Goal: Information Seeking & Learning: Understand process/instructions

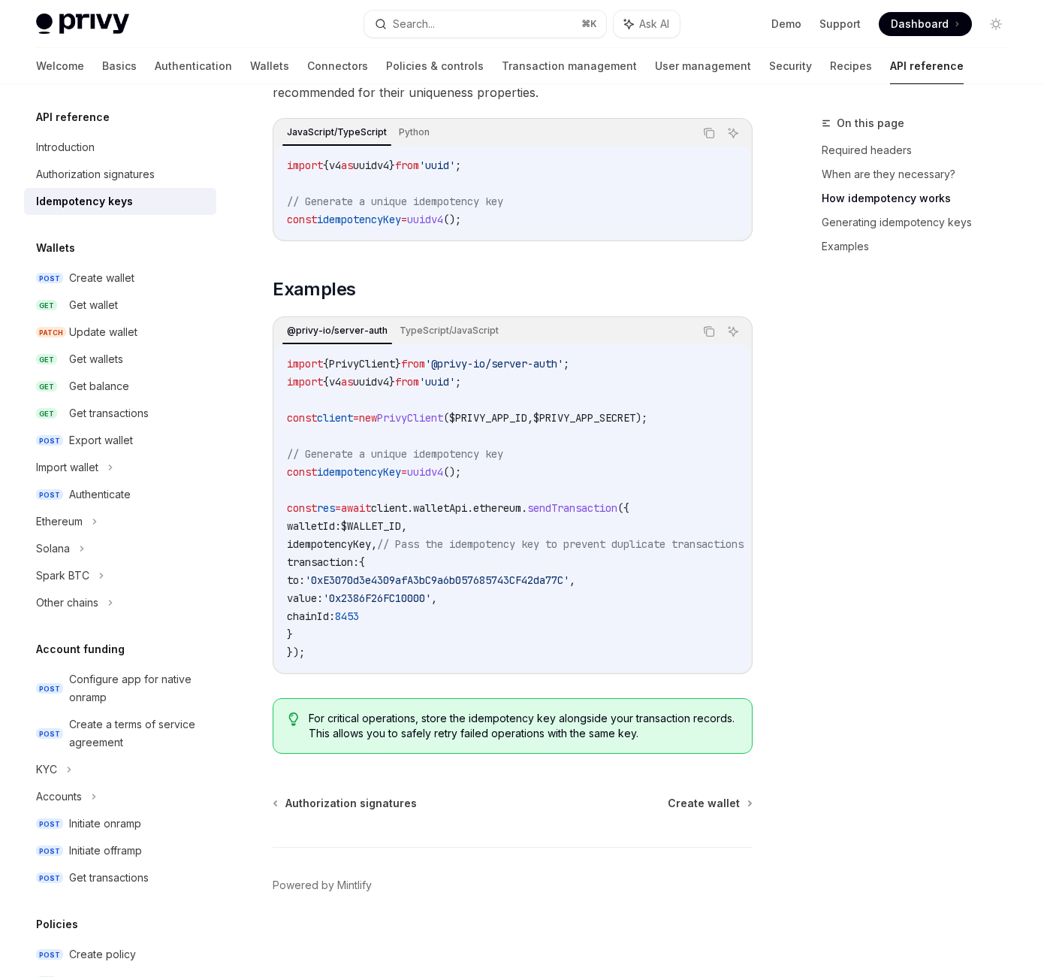
scroll to position [2008, 0]
drag, startPoint x: 385, startPoint y: 493, endPoint x: 637, endPoint y: 494, distance: 251.7
click at [637, 228] on code "import { v4 as uuidv4 } from 'uuid' ; // Generate a unique idempotency key cons…" at bounding box center [513, 192] width 452 height 72
copy span "const idempotencyKey = uuidv4 ();"
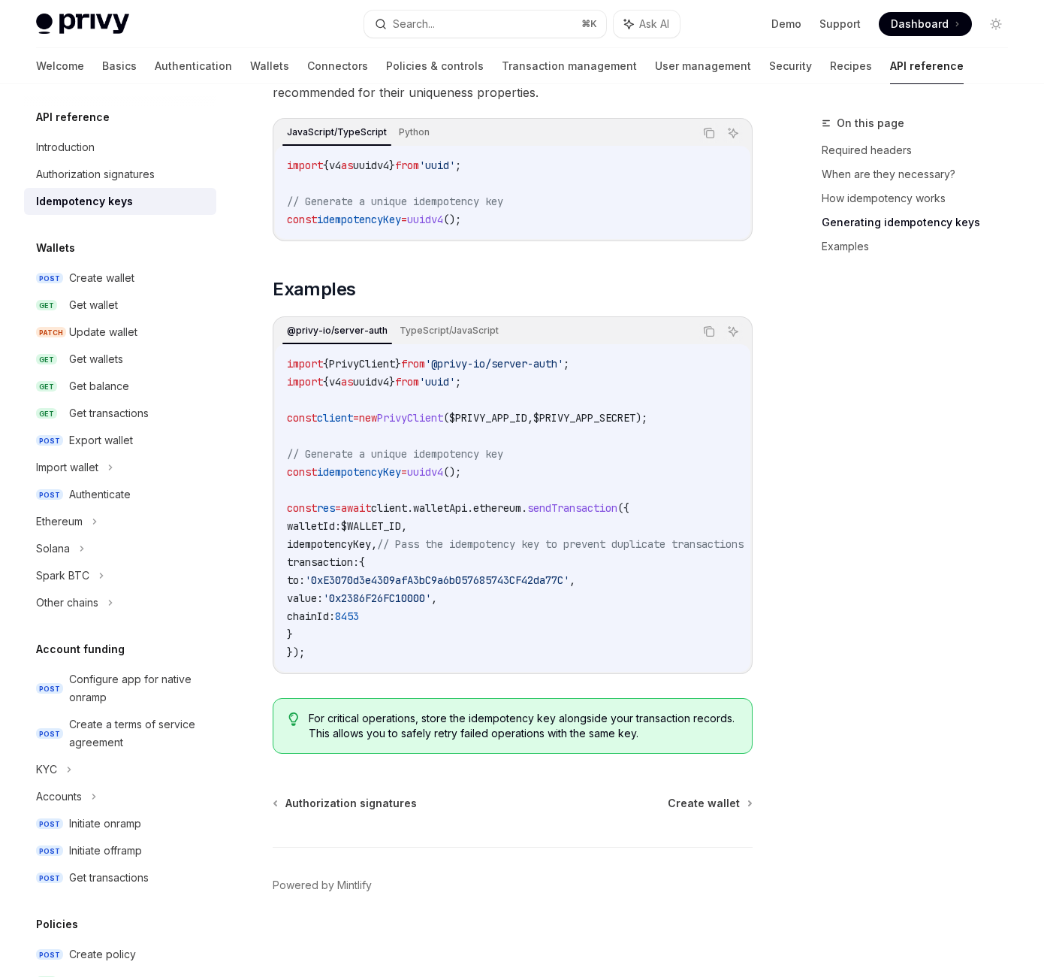
click at [371, 551] on span "idempotencyKey" at bounding box center [329, 544] width 84 height 14
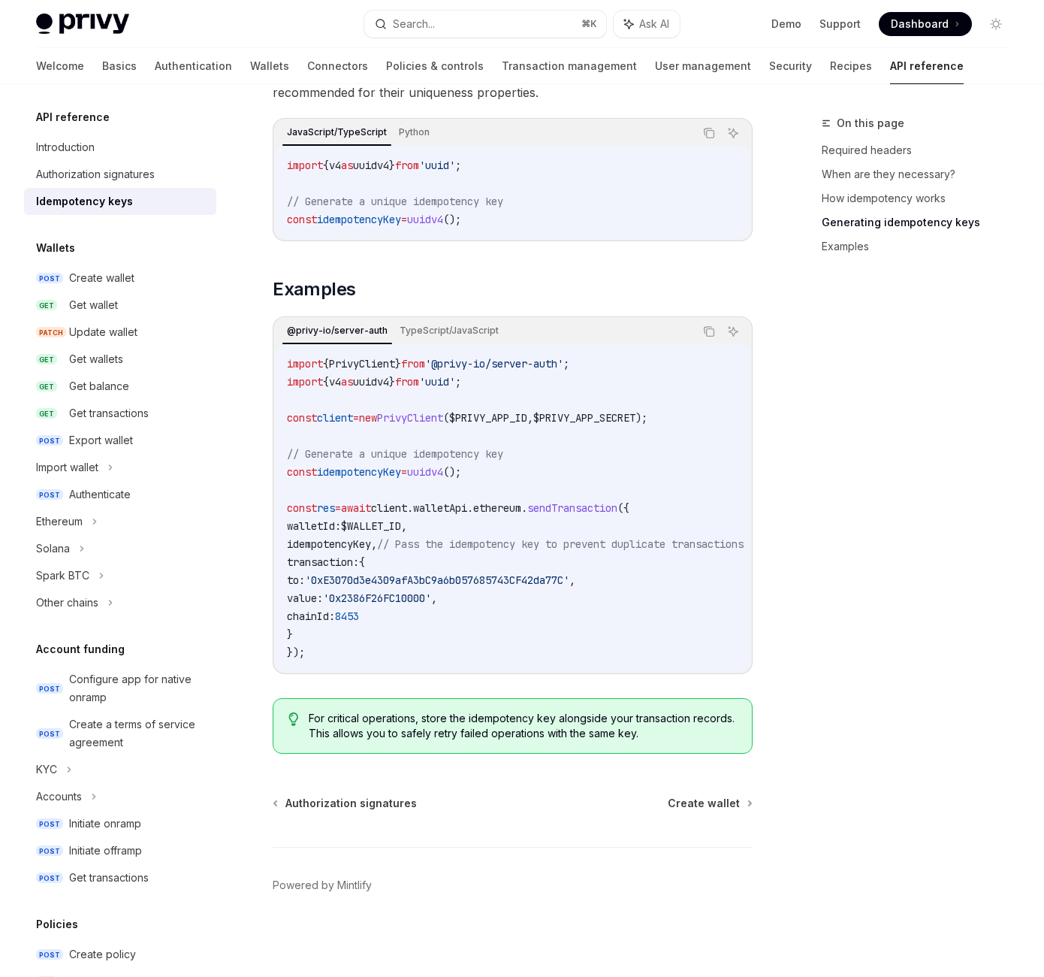
click at [792, 500] on div "On this page Required headers When are they necessary? How idempotency works Ge…" at bounding box center [906, 545] width 228 height 863
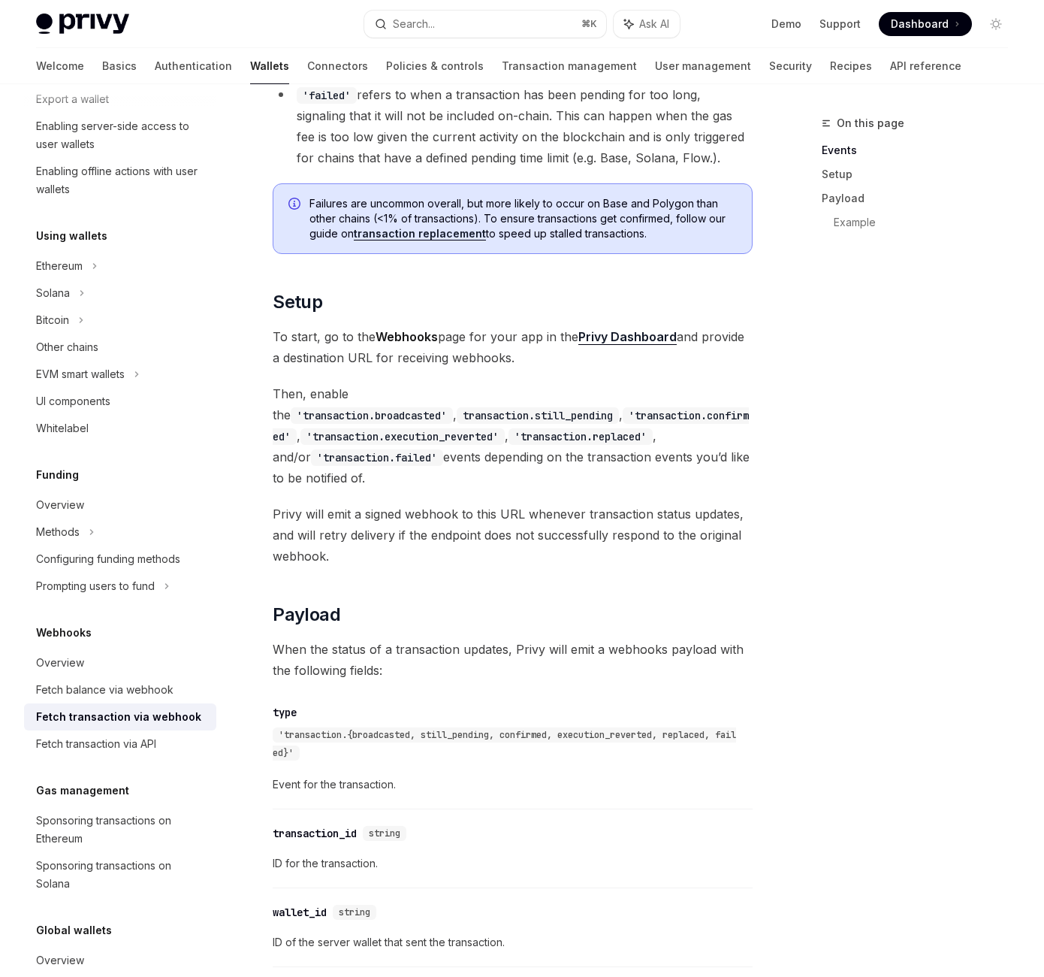
scroll to position [639, 0]
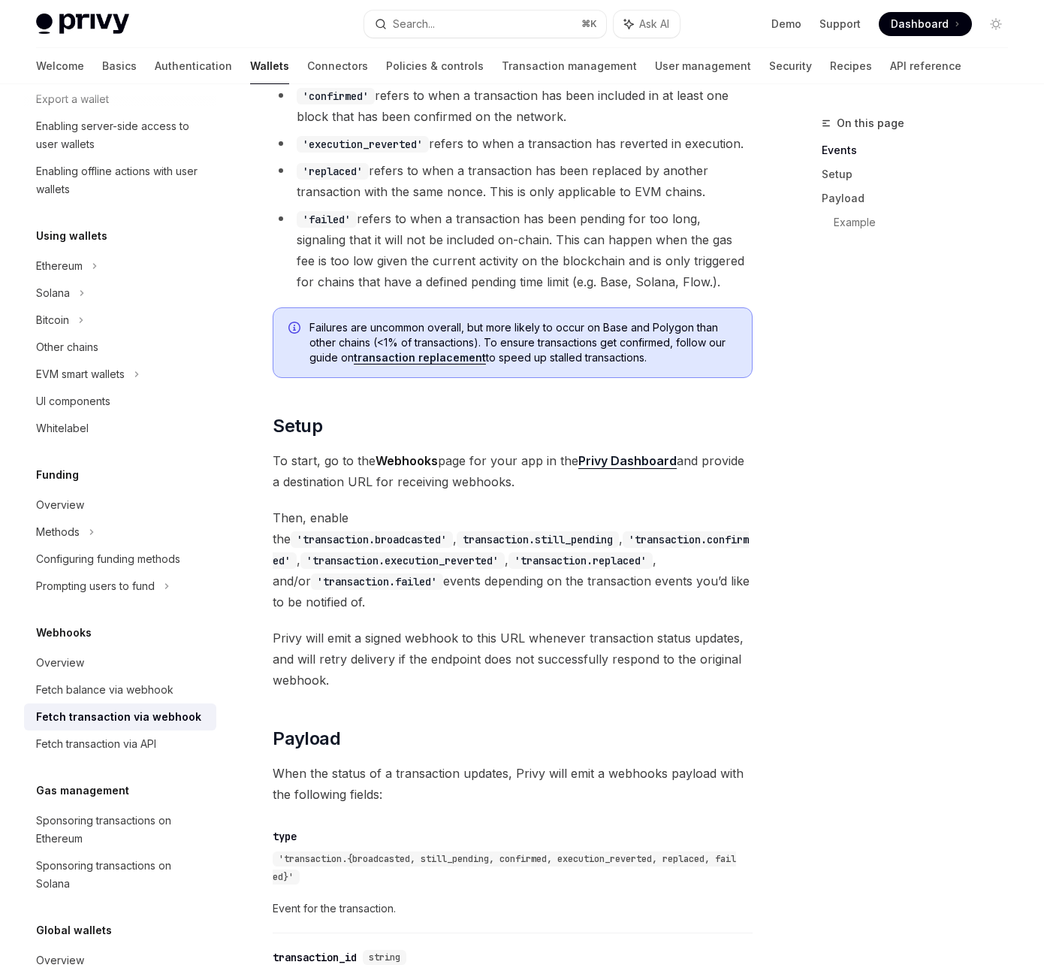
copy code "broadcasted"
click at [399, 14] on code "'still_pending'" at bounding box center [348, 6] width 102 height 17
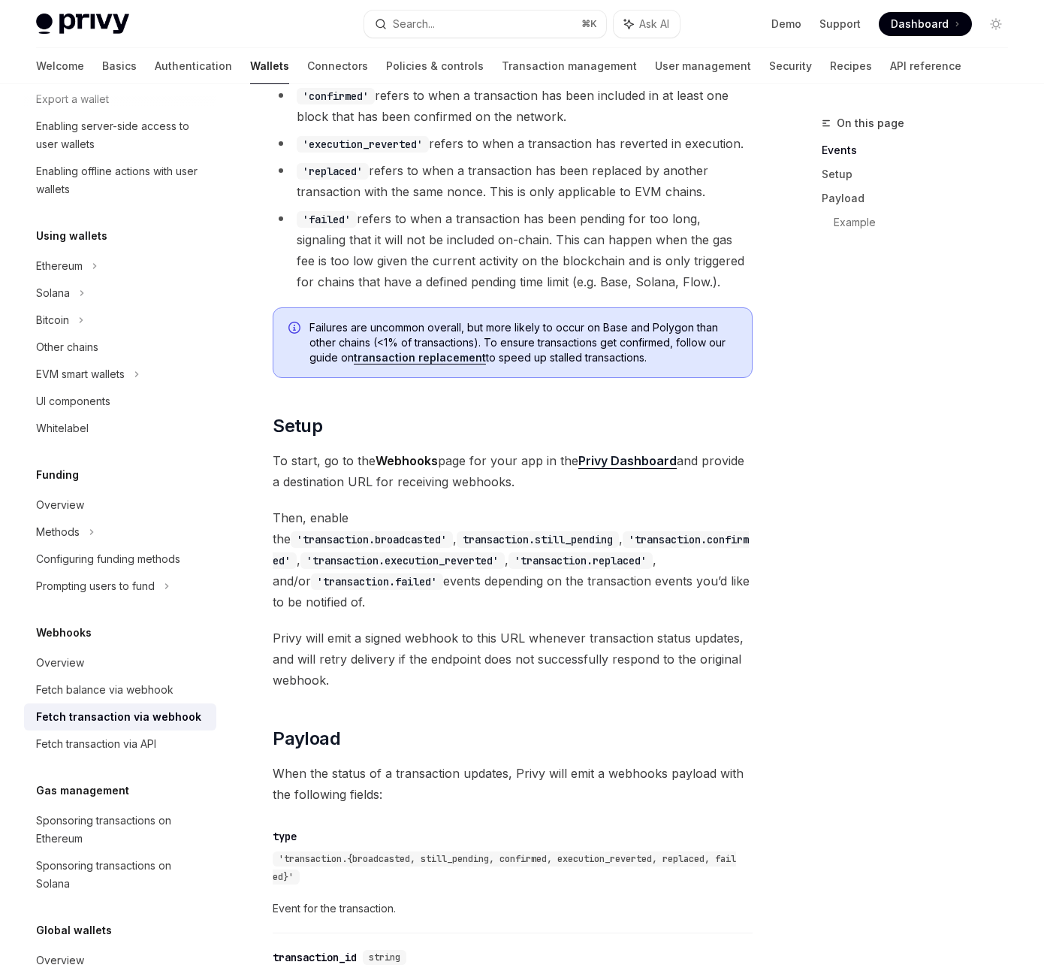
copy code "still_pending"
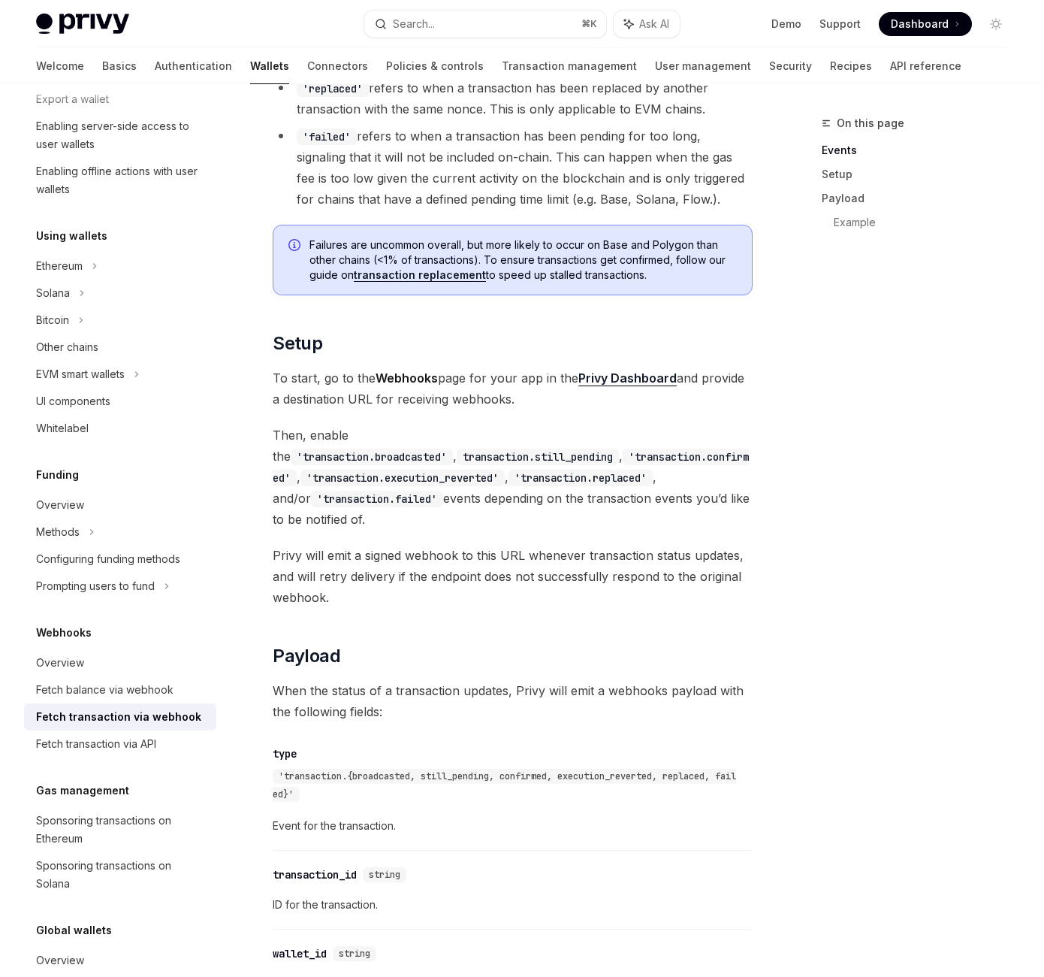
scroll to position [723, 0]
click at [429, 69] on code "'execution_reverted'" at bounding box center [363, 61] width 132 height 17
copy code "execution_reverted"
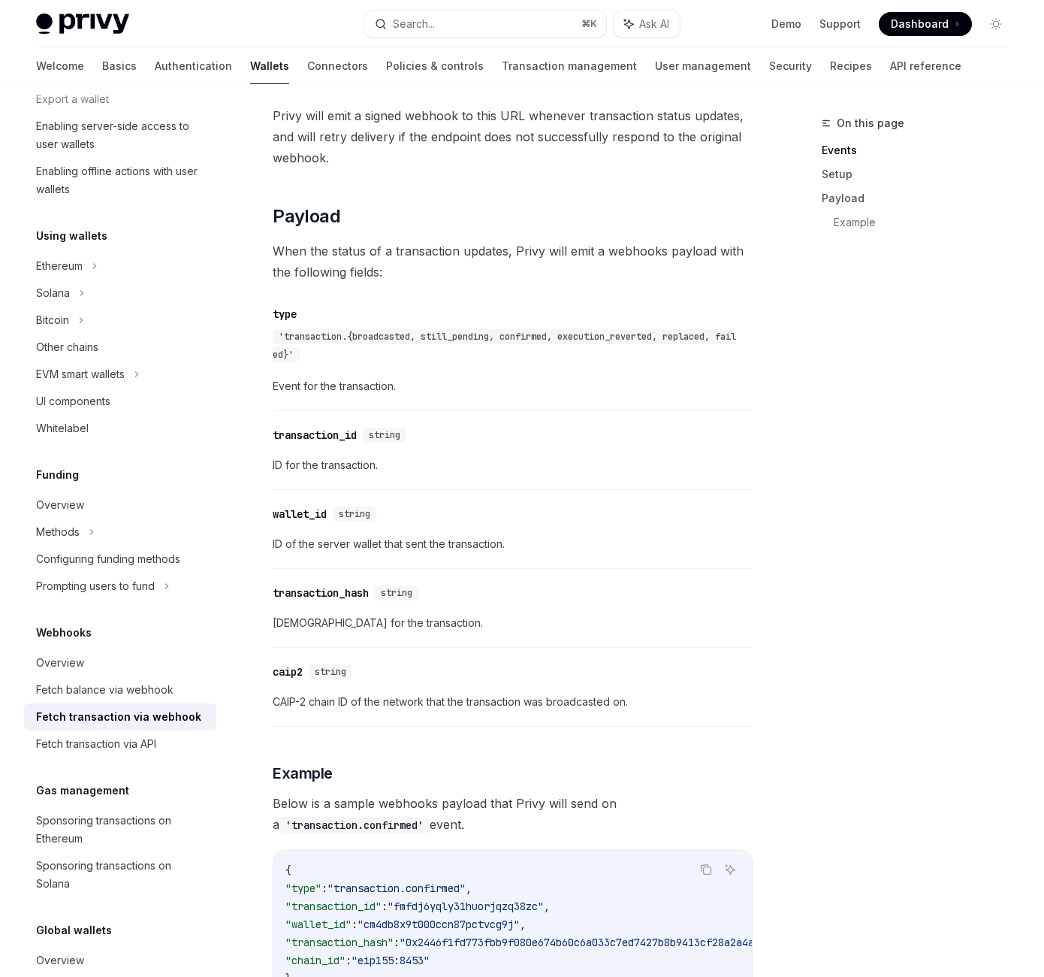
scroll to position [1148, 0]
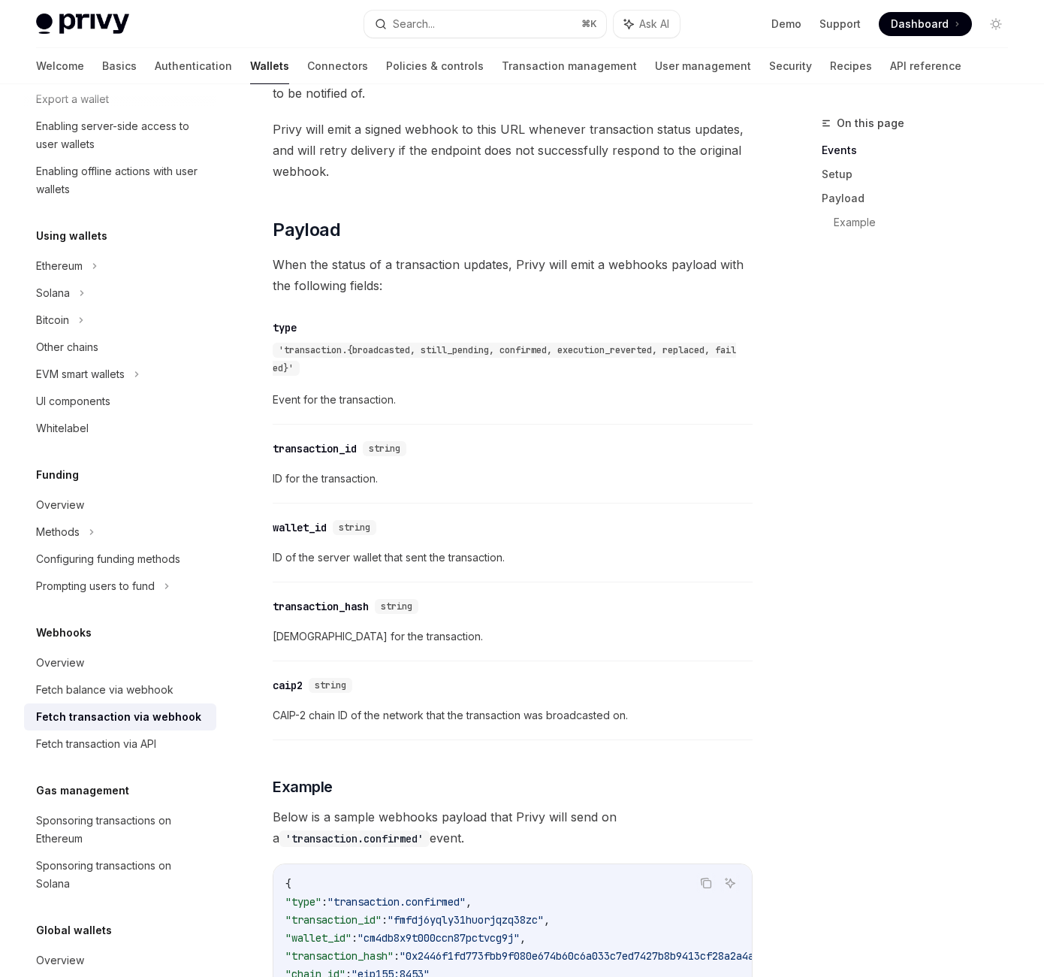
copy code "replaced"
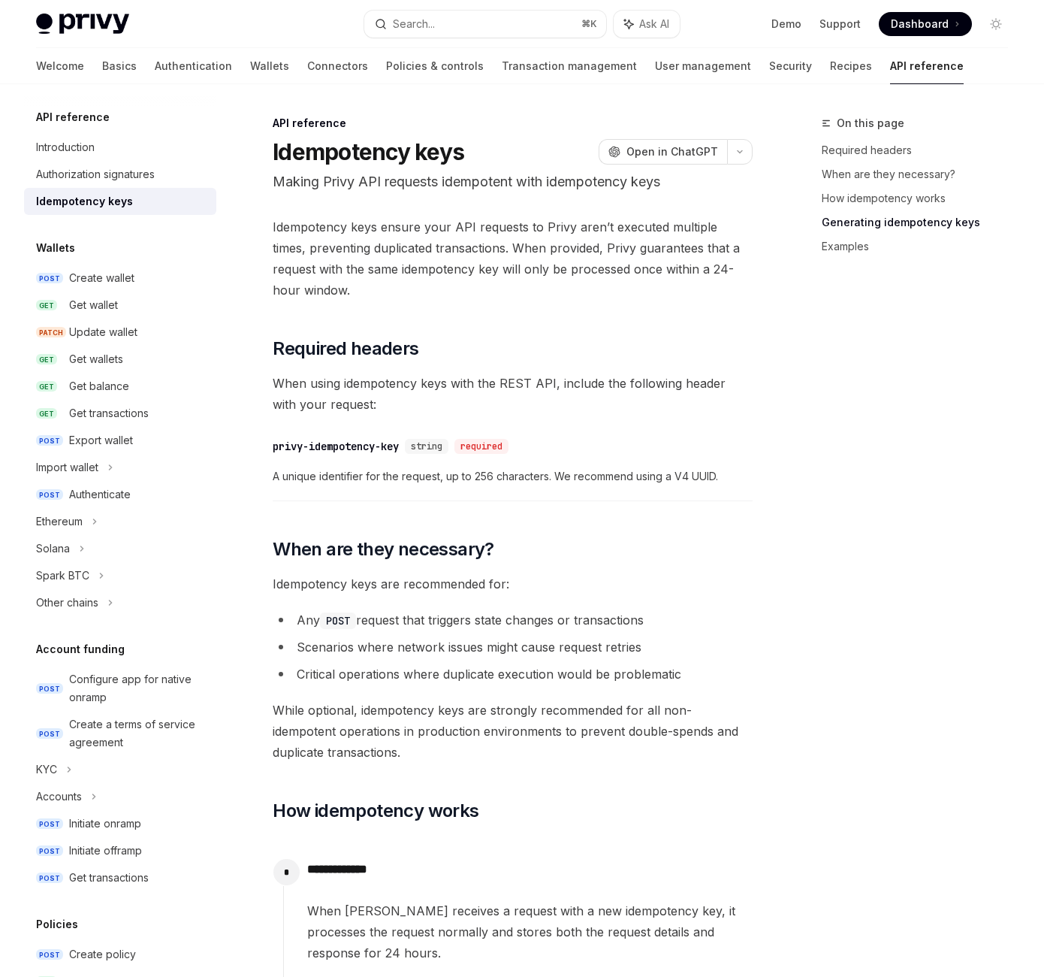
scroll to position [2310, 0]
